Goal: Share content: Share content

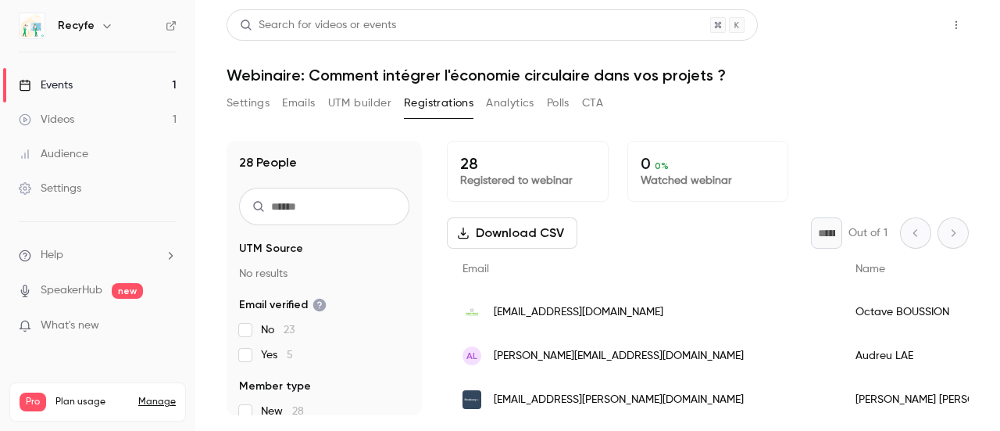
click at [902, 23] on button "Share" at bounding box center [901, 24] width 62 height 31
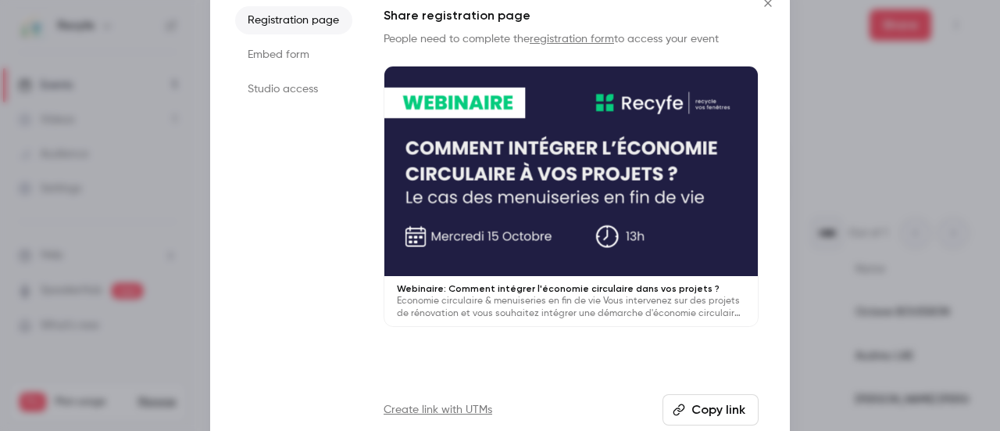
click at [716, 404] on button "Copy link" at bounding box center [711, 409] width 96 height 31
click at [738, 415] on button "Copy link" at bounding box center [711, 409] width 96 height 31
click at [769, 2] on icon "Close" at bounding box center [768, 3] width 19 height 13
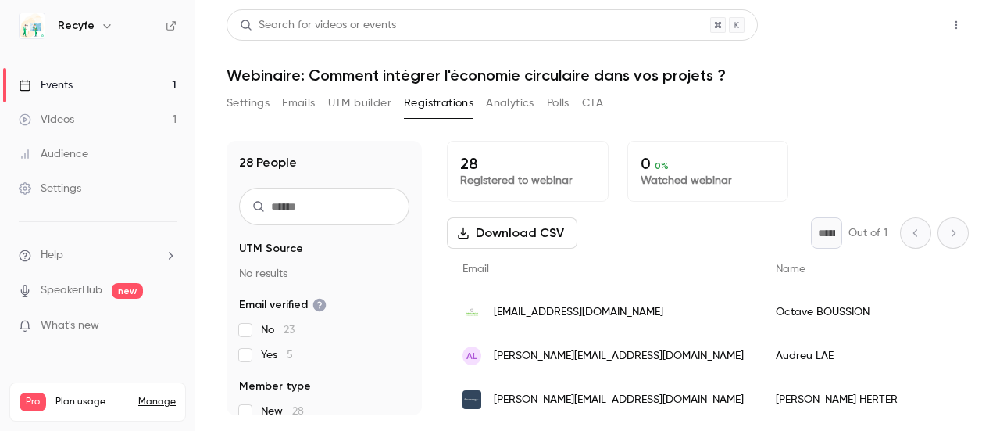
click at [885, 30] on button "Share" at bounding box center [901, 24] width 62 height 31
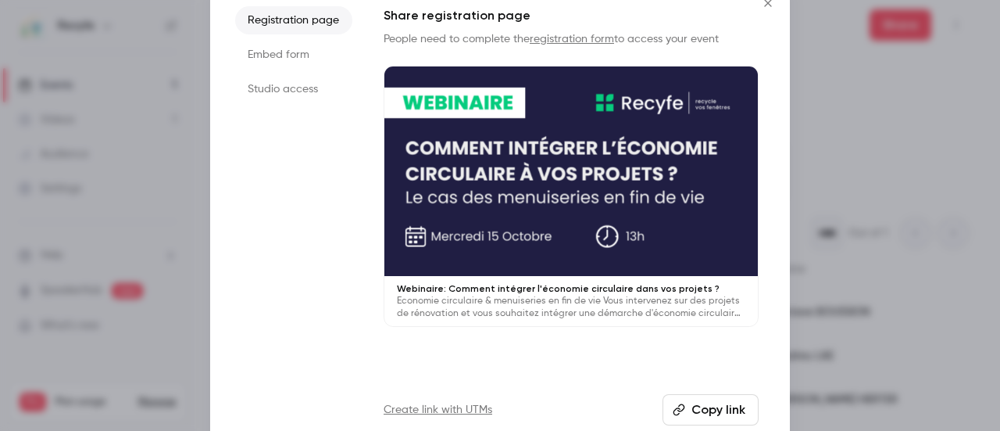
click at [724, 396] on button "Copy link" at bounding box center [711, 409] width 96 height 31
click at [705, 401] on button "Copy link" at bounding box center [711, 409] width 96 height 31
